Goal: Communication & Community: Share content

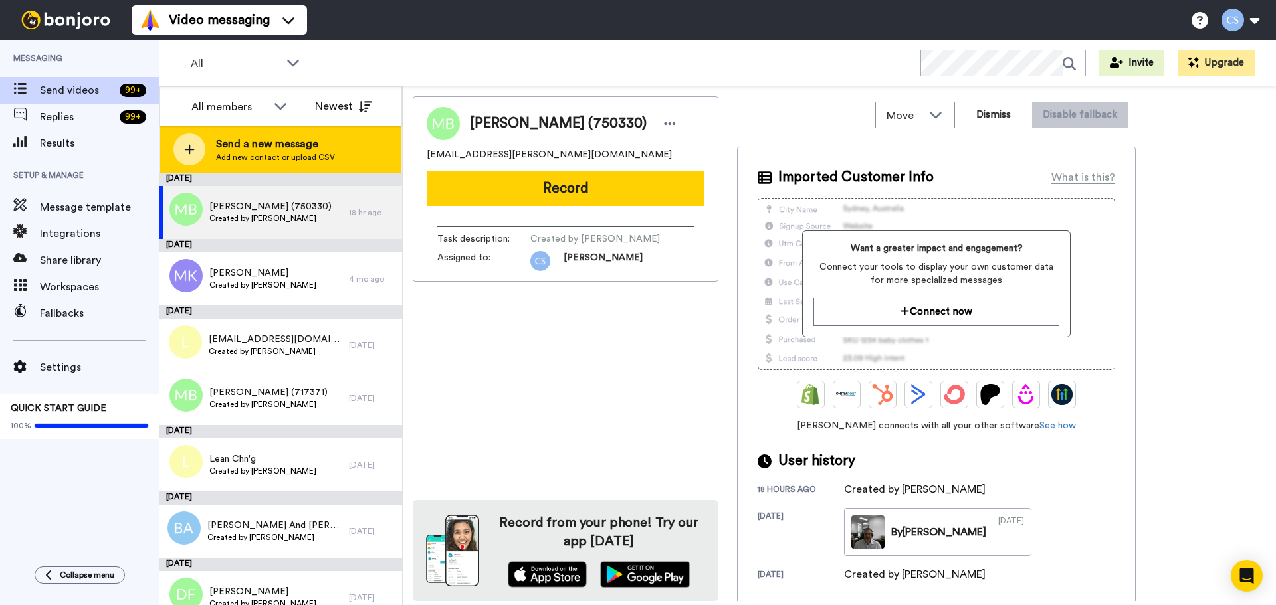
click at [237, 129] on div "Send a new message Add new contact or upload CSV" at bounding box center [280, 149] width 241 height 47
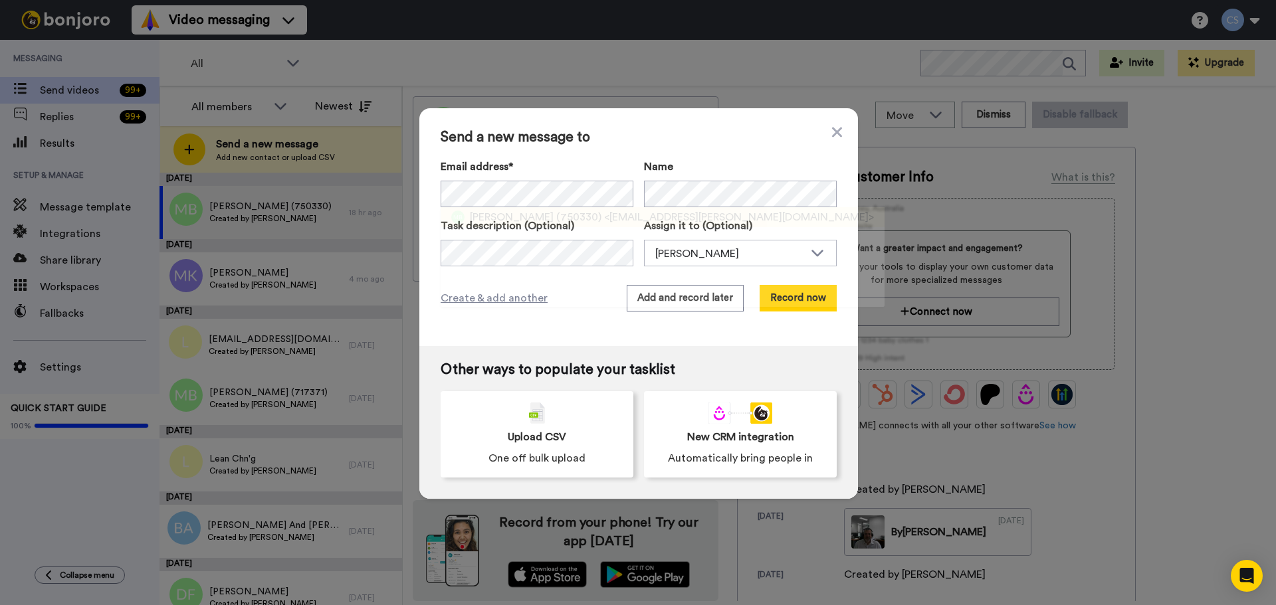
click at [605, 225] on span "<mugdha.bhati@gmail.com>" at bounding box center [739, 217] width 270 height 16
click at [792, 301] on button "Record now" at bounding box center [797, 298] width 77 height 27
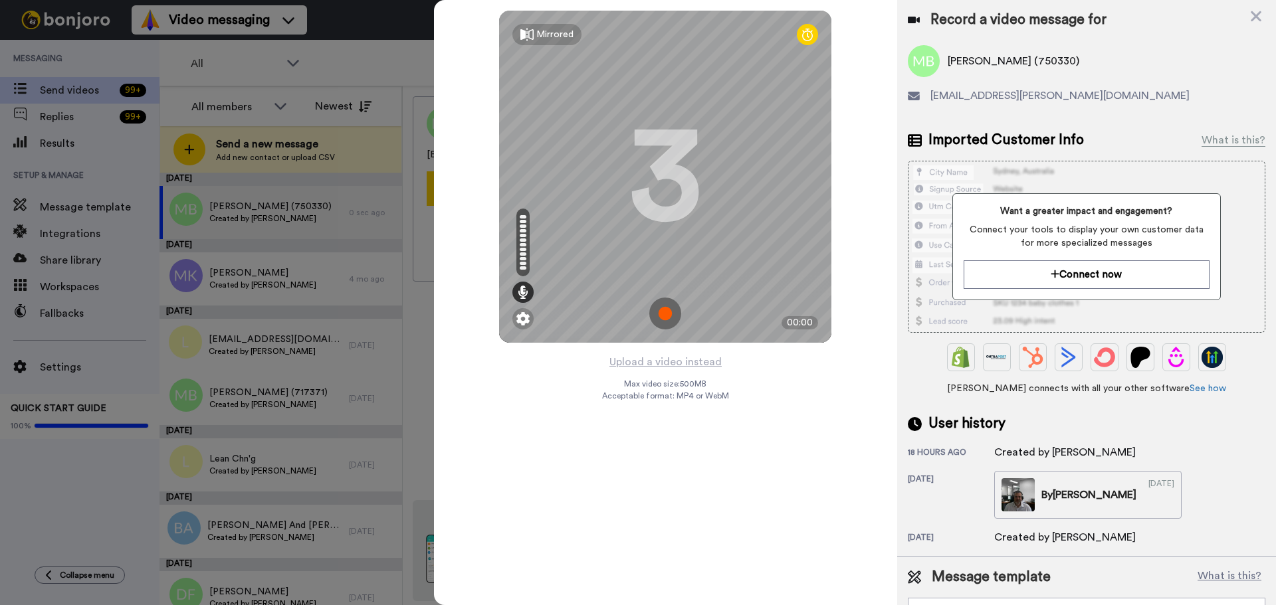
click at [658, 314] on img at bounding box center [665, 314] width 32 height 32
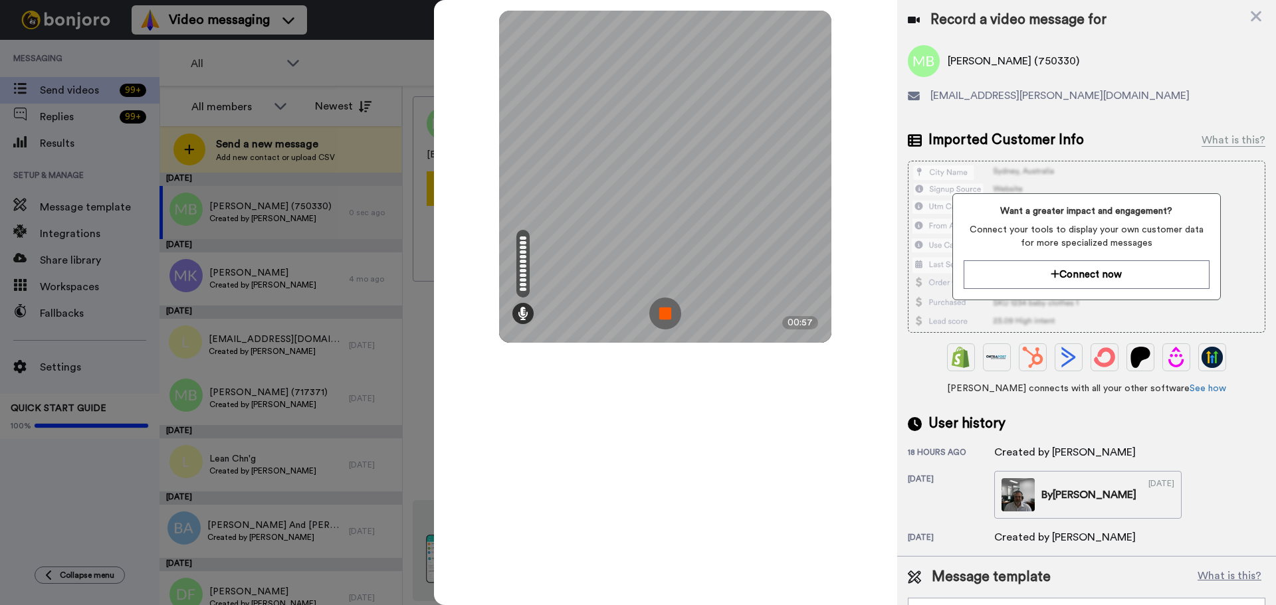
click at [678, 318] on img at bounding box center [665, 314] width 32 height 32
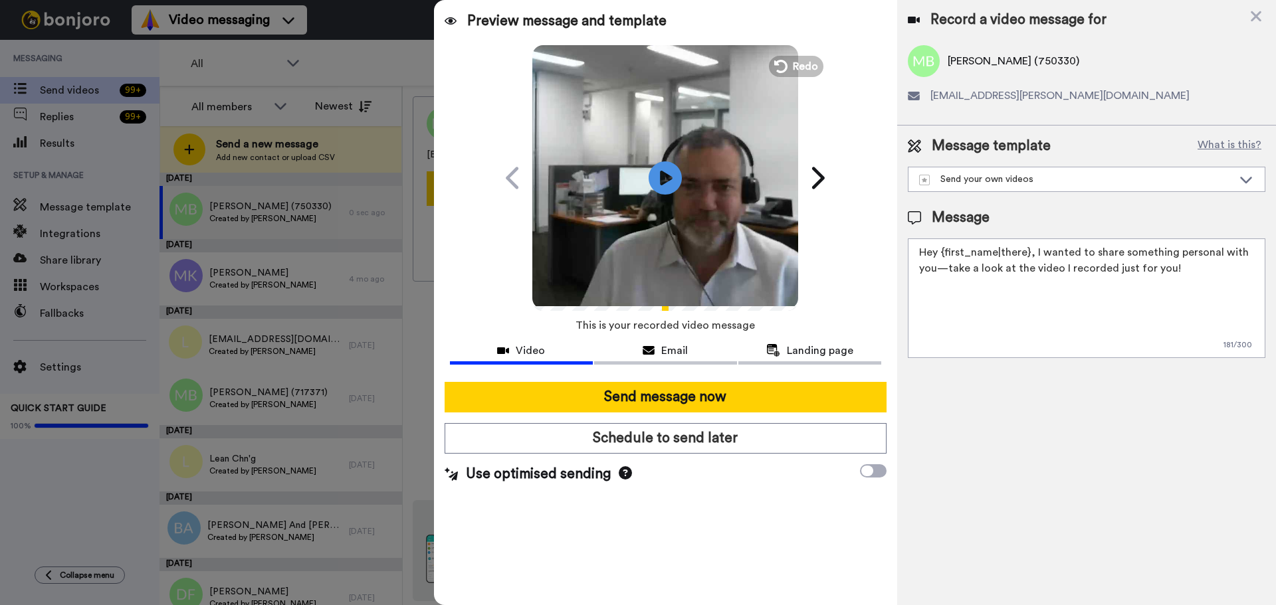
click at [682, 416] on div "Send message now Schedule to send later Use optimised sending" at bounding box center [665, 433] width 463 height 124
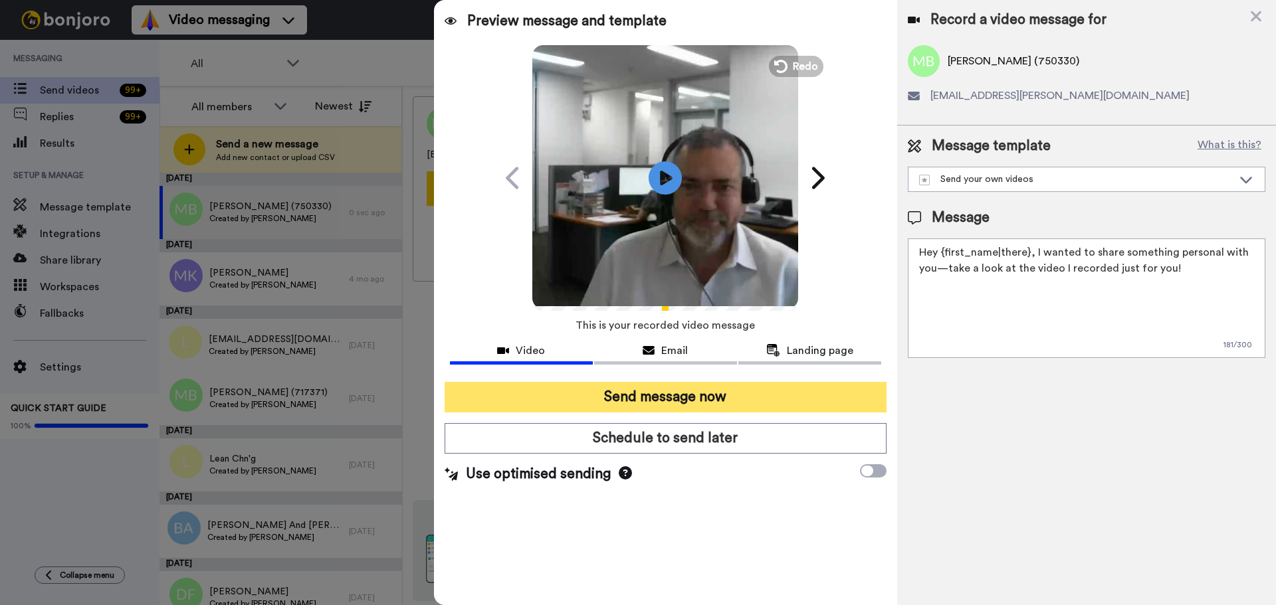
click at [683, 401] on button "Send message now" at bounding box center [666, 397] width 442 height 31
